Goal: Task Accomplishment & Management: Manage account settings

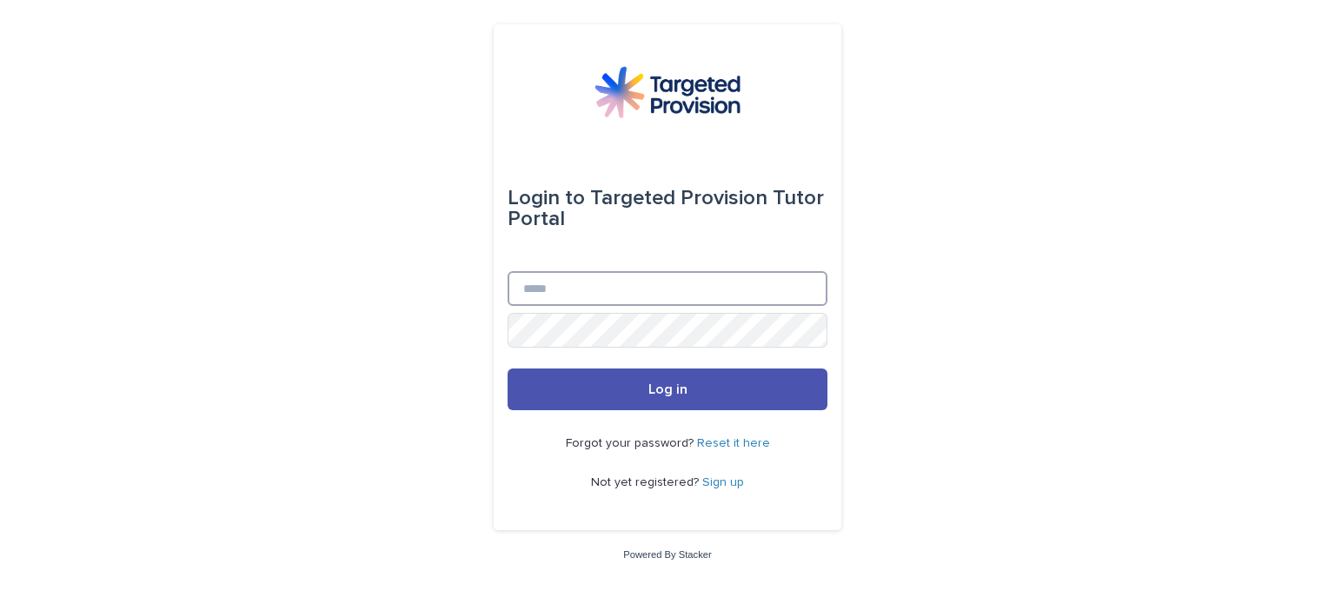
click at [649, 290] on input "Email" at bounding box center [667, 288] width 320 height 35
type input "**********"
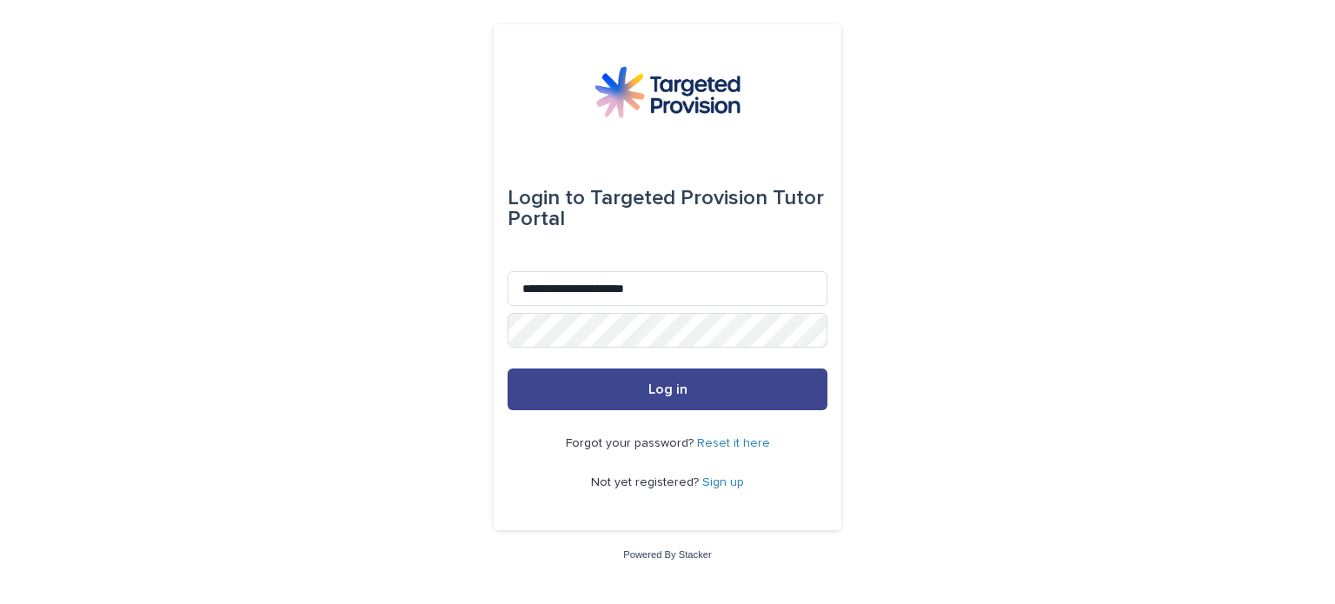
click at [647, 381] on button "Log in" at bounding box center [667, 389] width 320 height 42
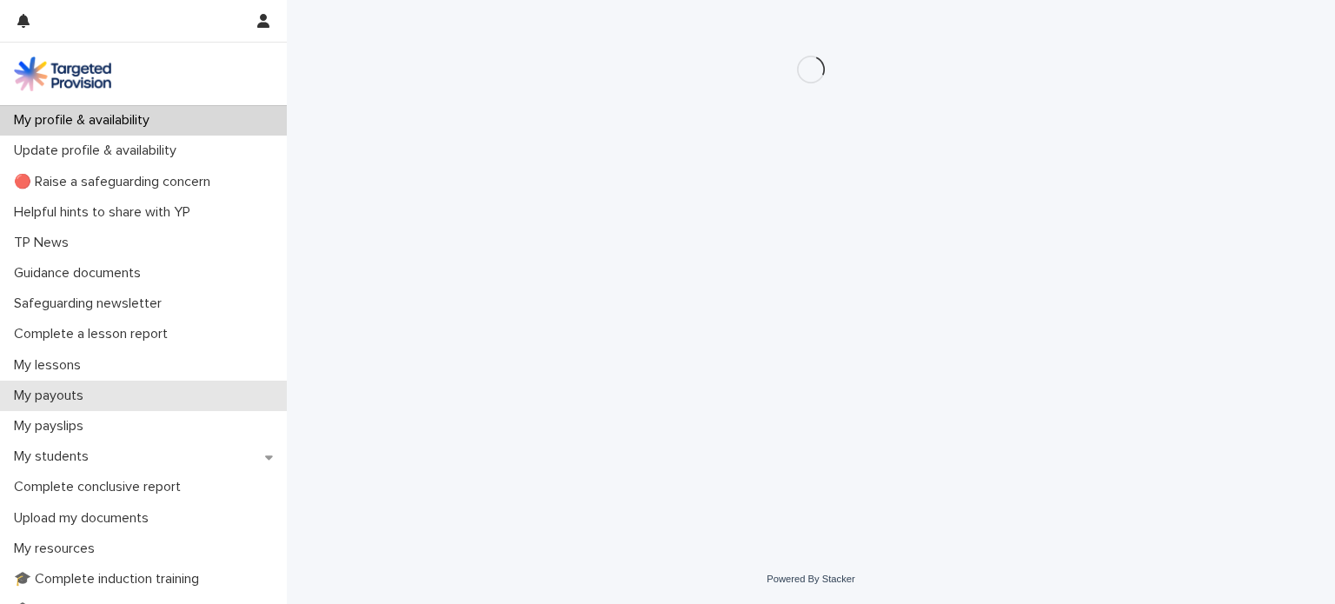
scroll to position [174, 0]
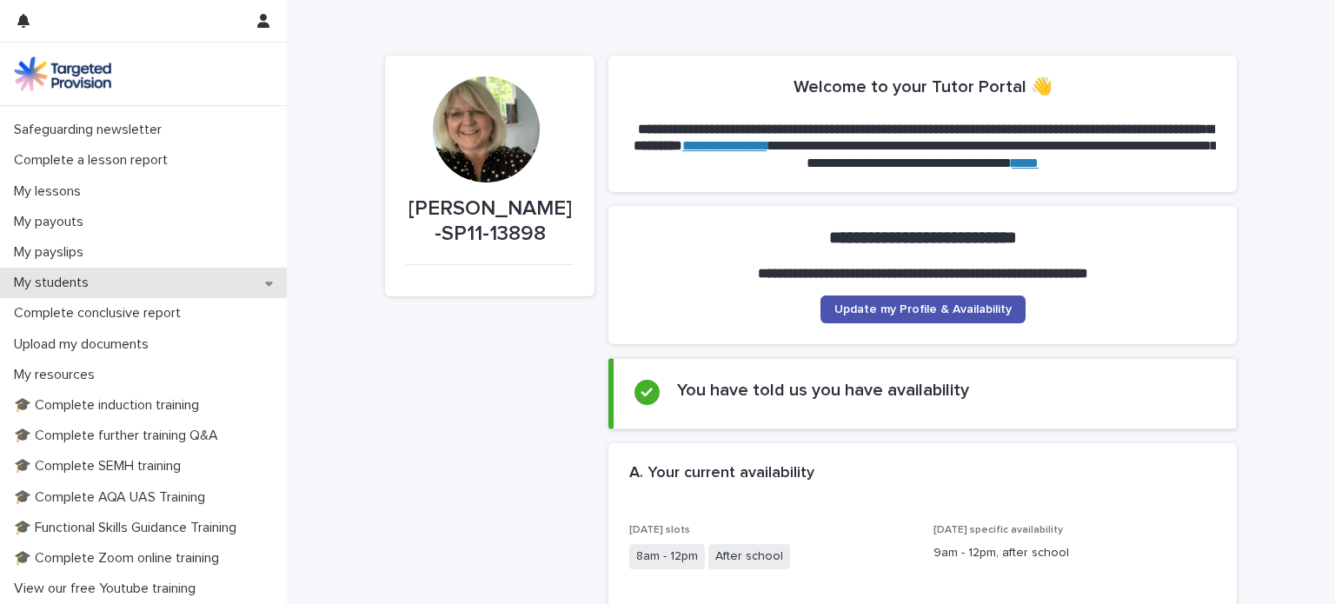
click at [66, 283] on p "My students" at bounding box center [55, 283] width 96 height 17
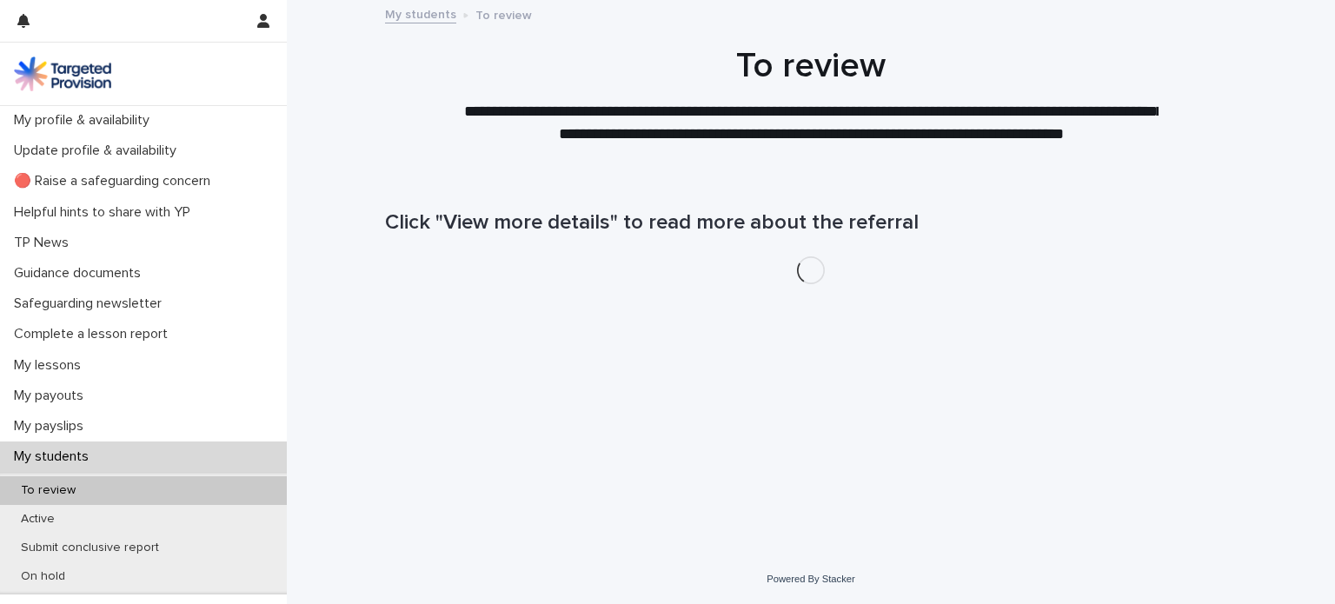
click at [60, 490] on p "To review" at bounding box center [48, 490] width 83 height 15
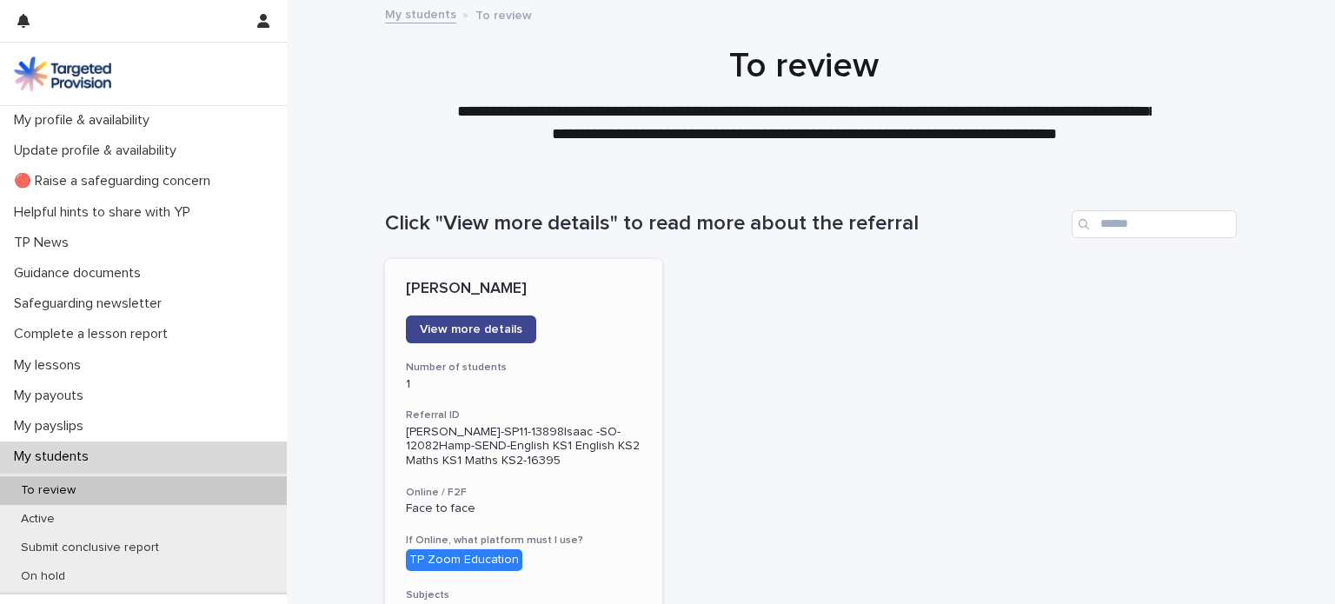
click at [466, 332] on span "View more details" at bounding box center [471, 329] width 103 height 12
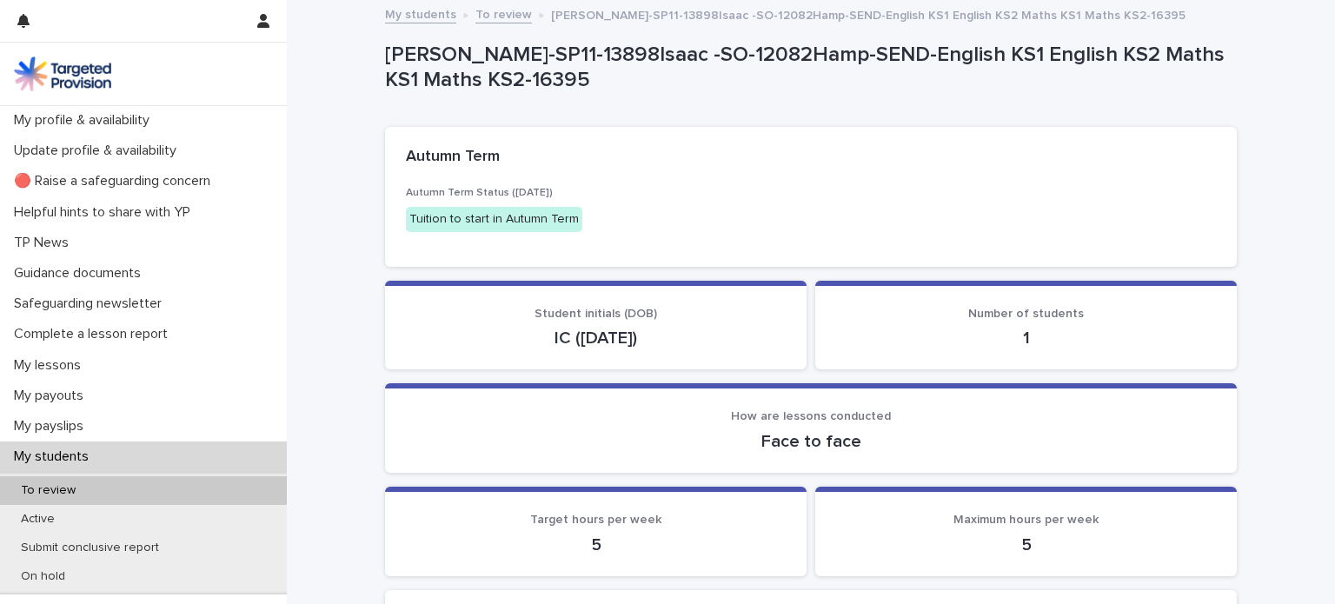
drag, startPoint x: 466, startPoint y: 333, endPoint x: 457, endPoint y: 344, distance: 14.3
drag, startPoint x: 457, startPoint y: 344, endPoint x: 449, endPoint y: 354, distance: 12.3
drag, startPoint x: 449, startPoint y: 354, endPoint x: 344, endPoint y: 442, distance: 137.5
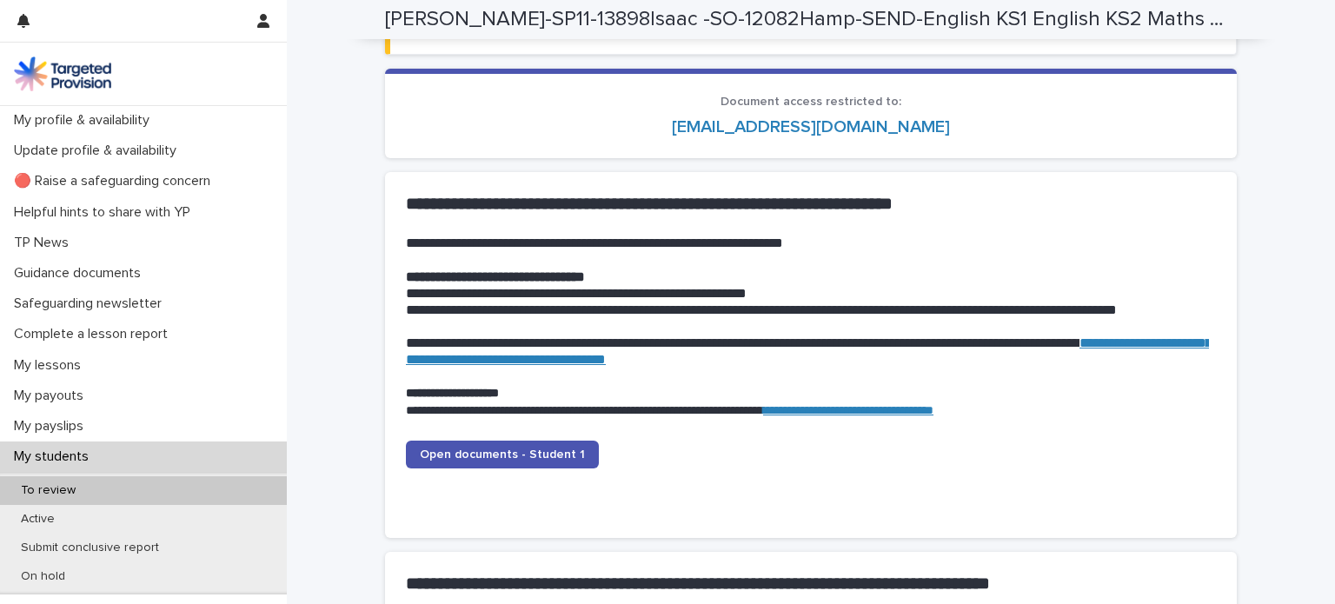
scroll to position [1651, 0]
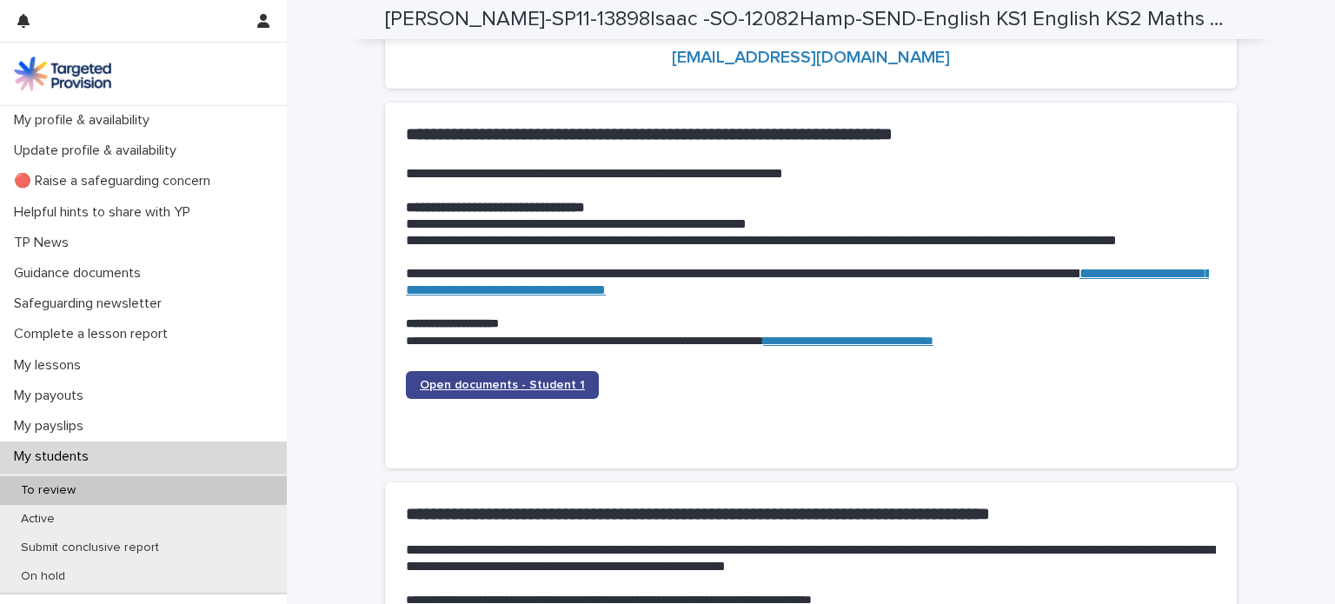
click at [483, 387] on span "Open documents - Student 1" at bounding box center [502, 385] width 165 height 12
click at [477, 381] on span "Open documents - Student 1" at bounding box center [502, 385] width 165 height 12
click at [495, 381] on span "Open documents - Student 1" at bounding box center [502, 385] width 165 height 12
click at [463, 384] on span "Open documents - Student 1" at bounding box center [502, 385] width 165 height 12
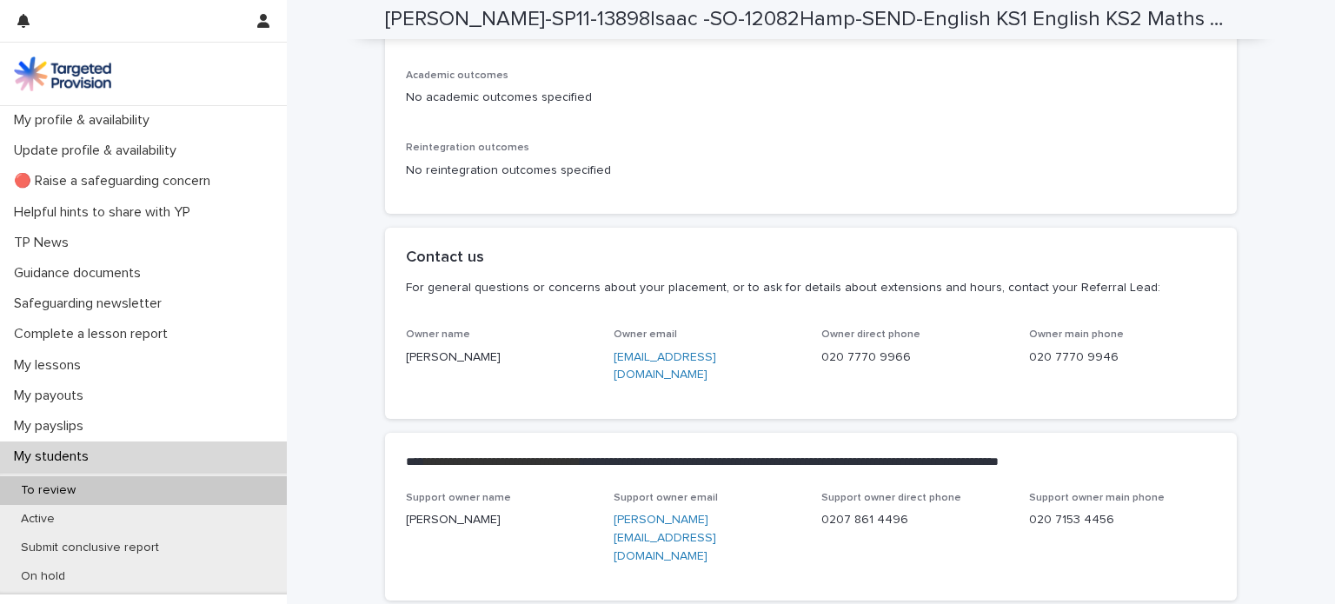
scroll to position [4140, 0]
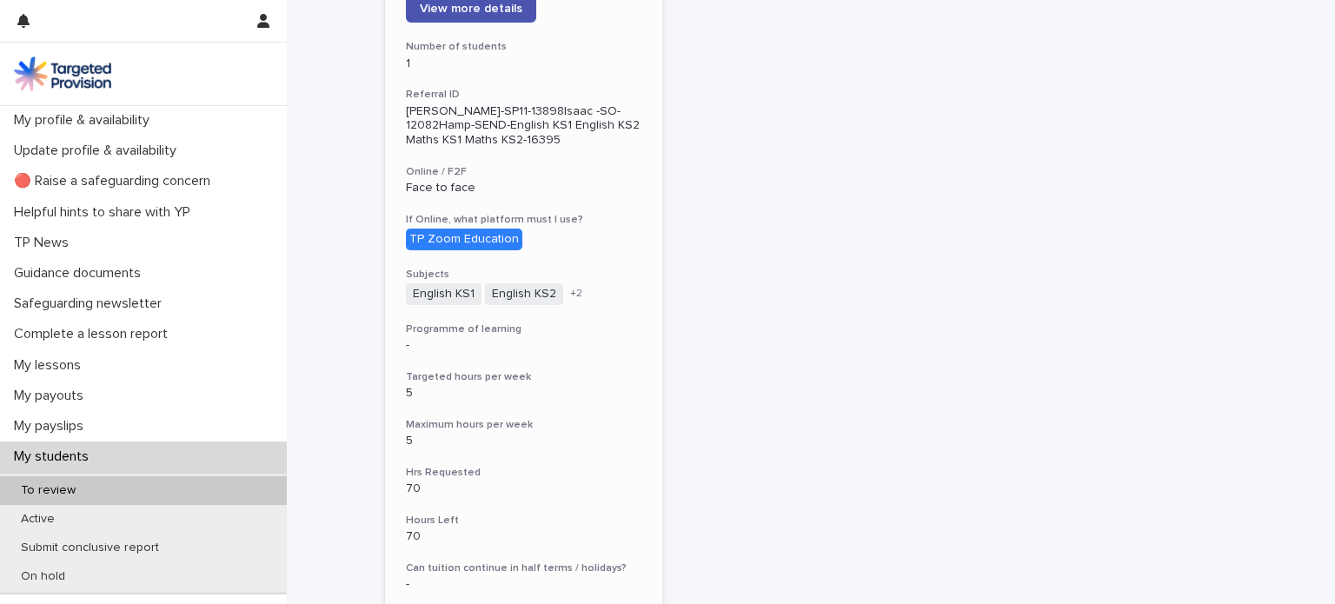
scroll to position [348, 0]
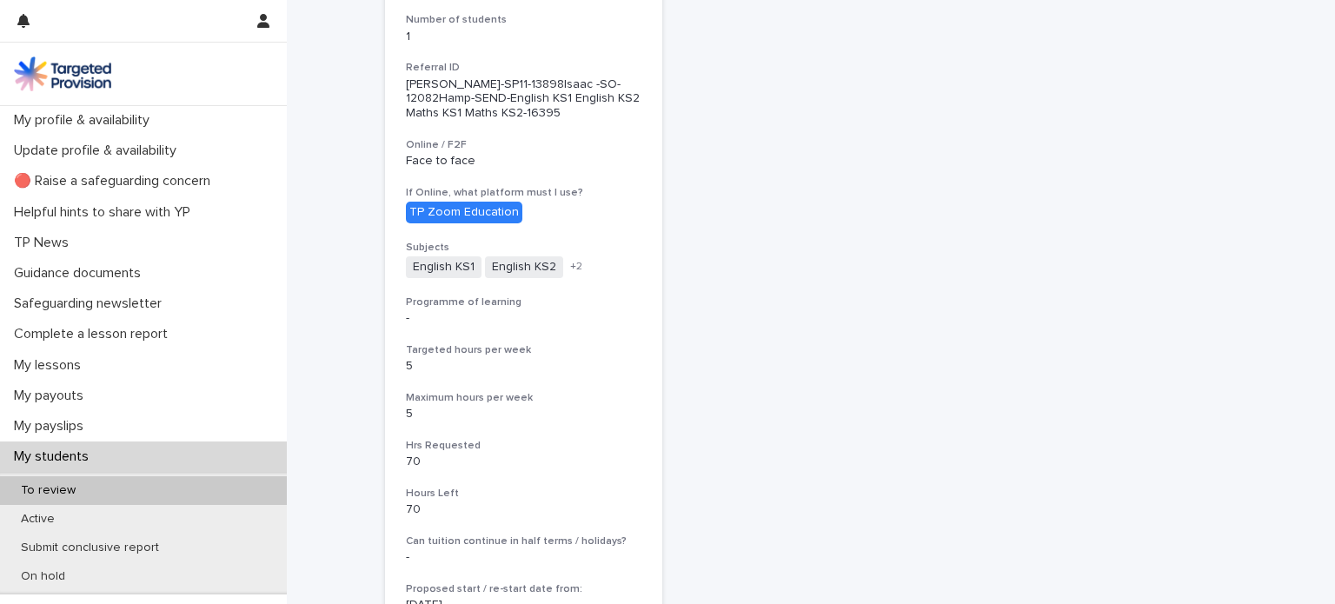
click at [48, 490] on p "To review" at bounding box center [48, 490] width 83 height 15
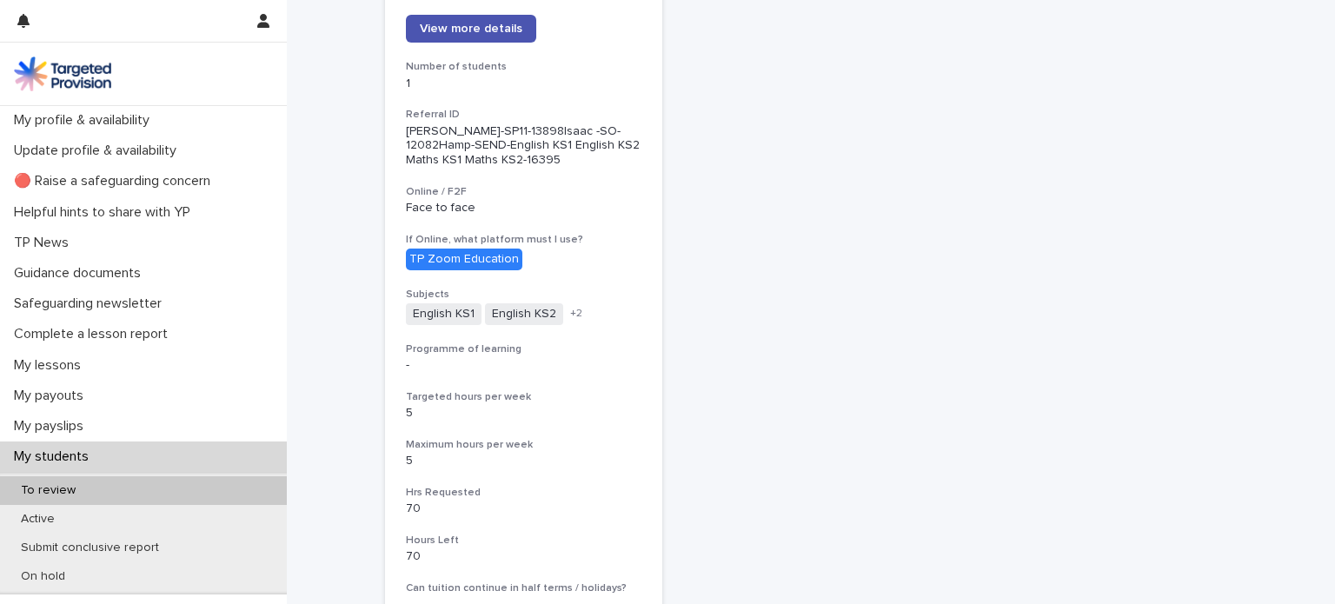
scroll to position [261, 0]
